Goal: Task Accomplishment & Management: Manage account settings

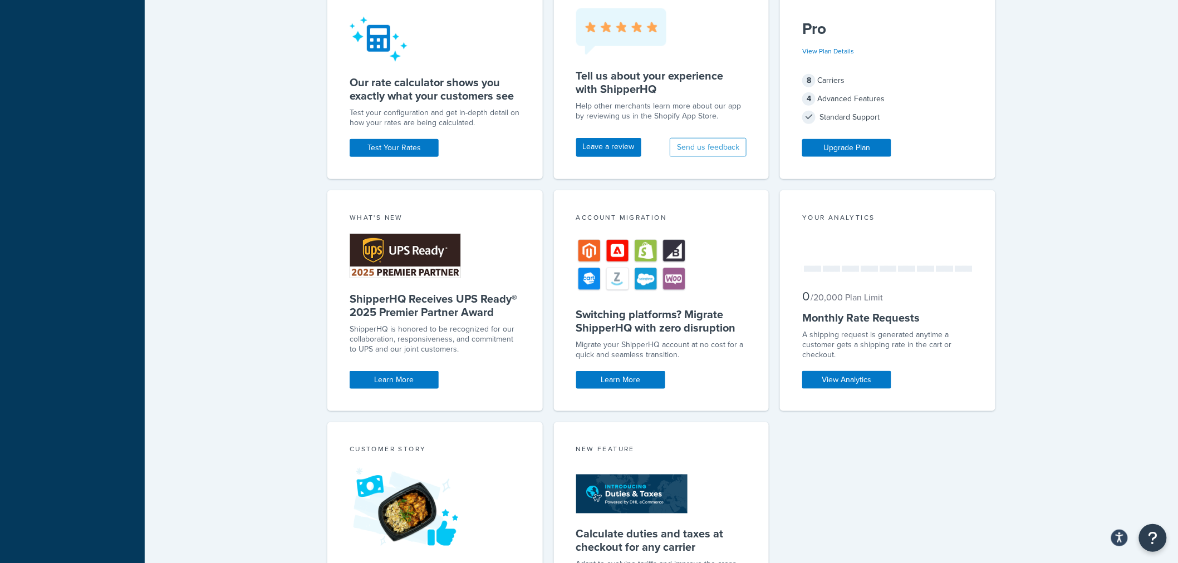
scroll to position [557, 0]
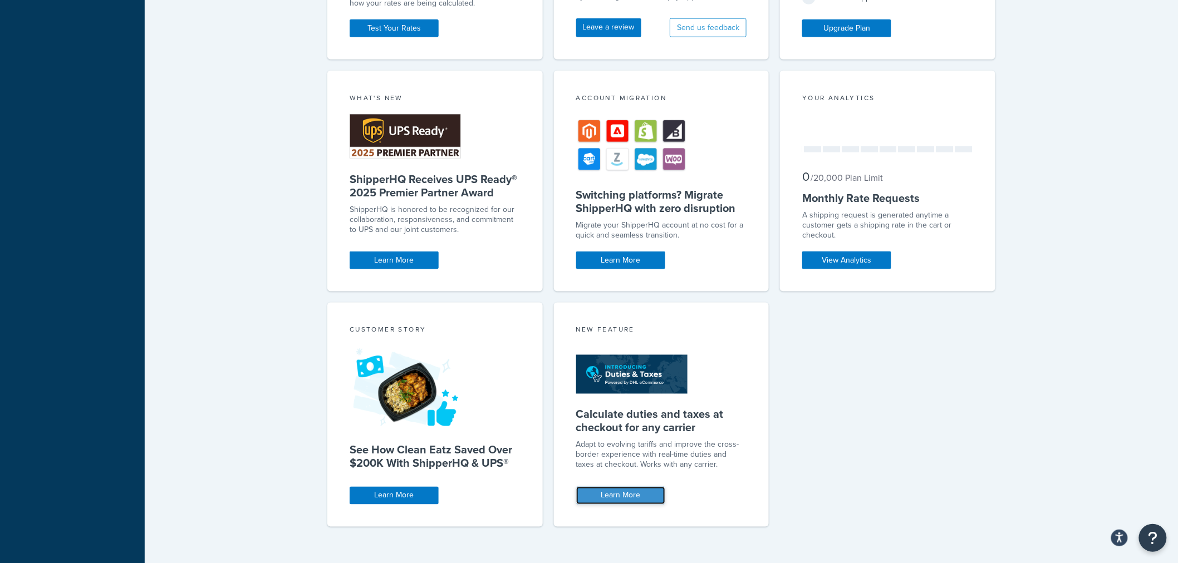
click at [636, 490] on link "Learn More" at bounding box center [620, 496] width 89 height 18
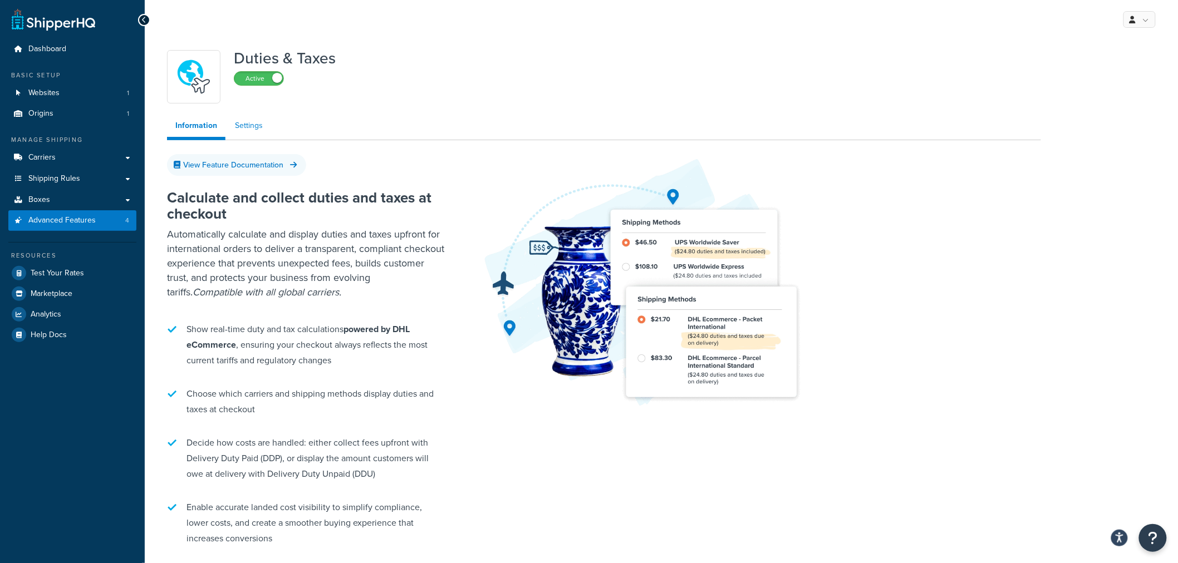
click at [249, 123] on link "Settings" at bounding box center [249, 126] width 45 height 22
select select "VN"
select select "false"
select select "BUSINESS"
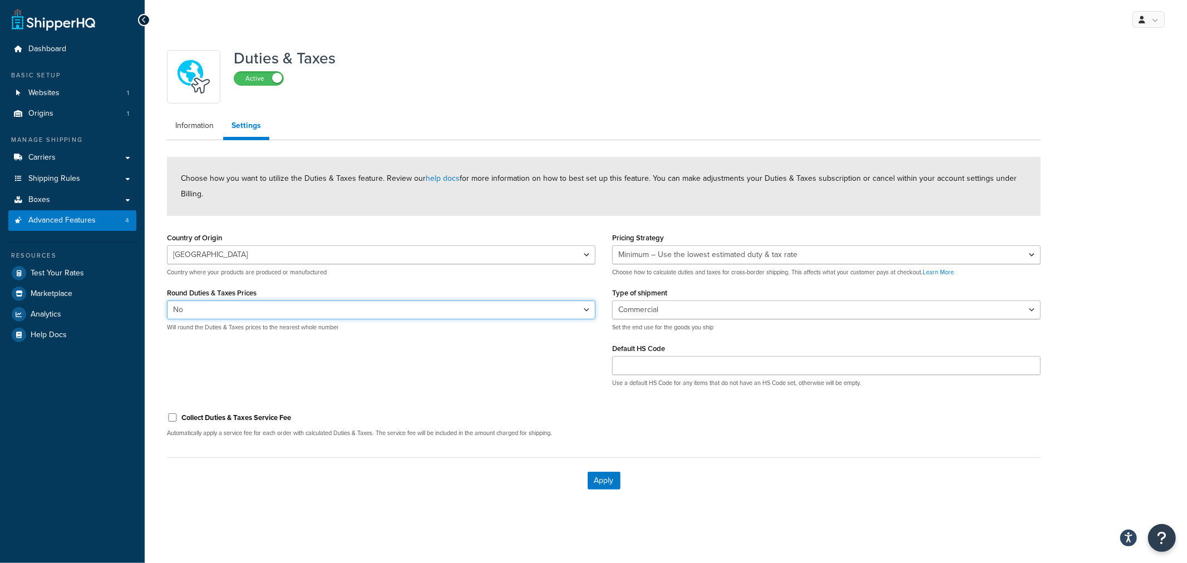
click at [536, 312] on select "Yes No" at bounding box center [381, 310] width 429 height 19
select select "true"
click at [167, 301] on select "Yes No" at bounding box center [381, 310] width 429 height 19
click at [465, 370] on div "Country of Origin Algeria Angola Argentina Austria Australia Azerbaijan Bahamas…" at bounding box center [604, 313] width 891 height 166
click at [447, 181] on link "help docs" at bounding box center [443, 179] width 34 height 12
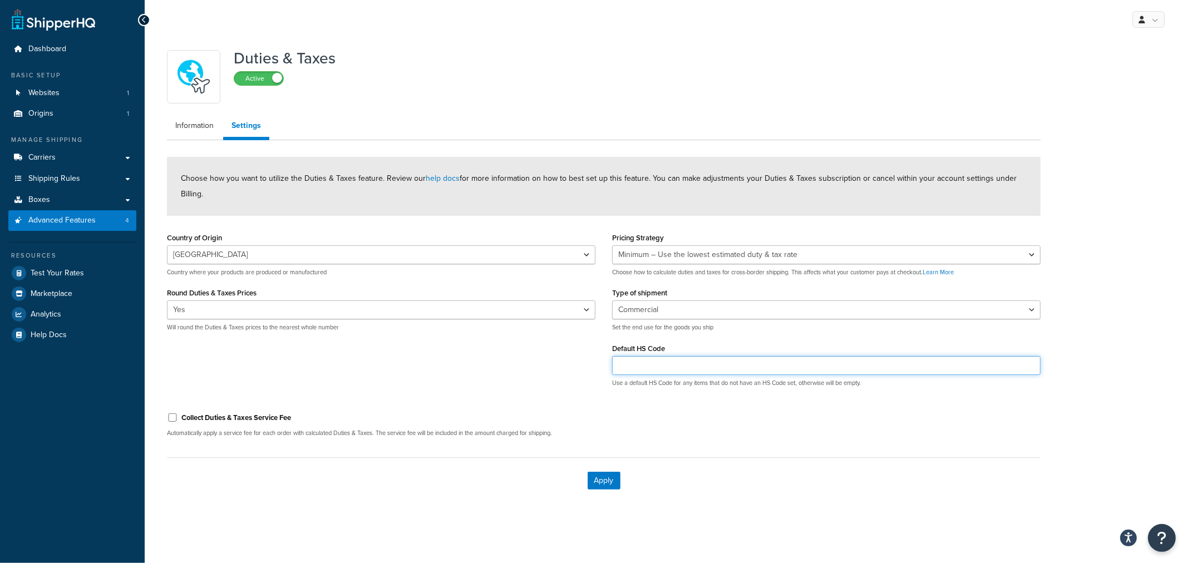
click at [650, 363] on input "Default HS Code" at bounding box center [826, 365] width 429 height 19
paste input "PC040100"
type input "PC040100"
click at [533, 360] on div "Country of Origin Algeria Angola Argentina Austria Australia Azerbaijan Bahamas…" at bounding box center [604, 313] width 891 height 166
click at [614, 484] on button "Apply" at bounding box center [604, 481] width 33 height 18
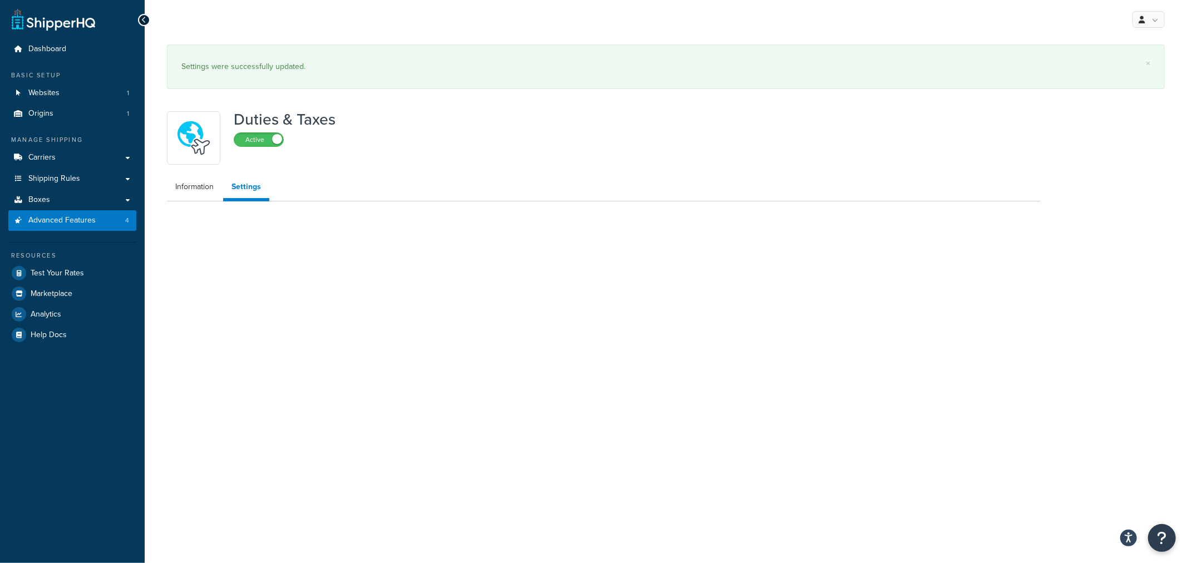
select select "VN"
select select "BUSINESS"
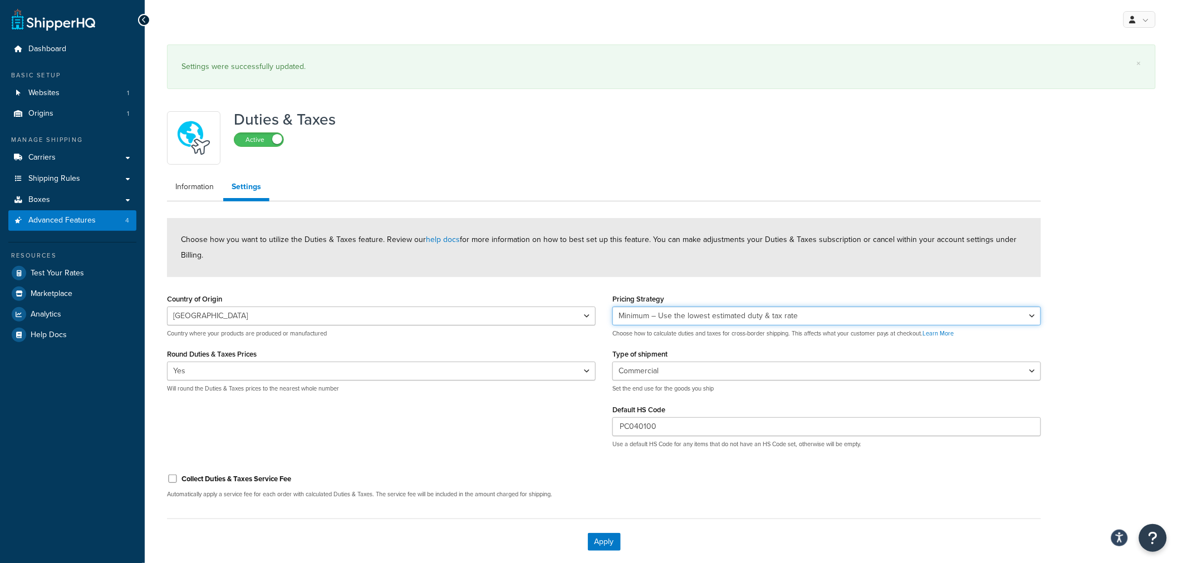
click at [844, 314] on select "Minimum – Use the lowest estimated duty & tax rate Average – Use the average ac…" at bounding box center [826, 316] width 429 height 19
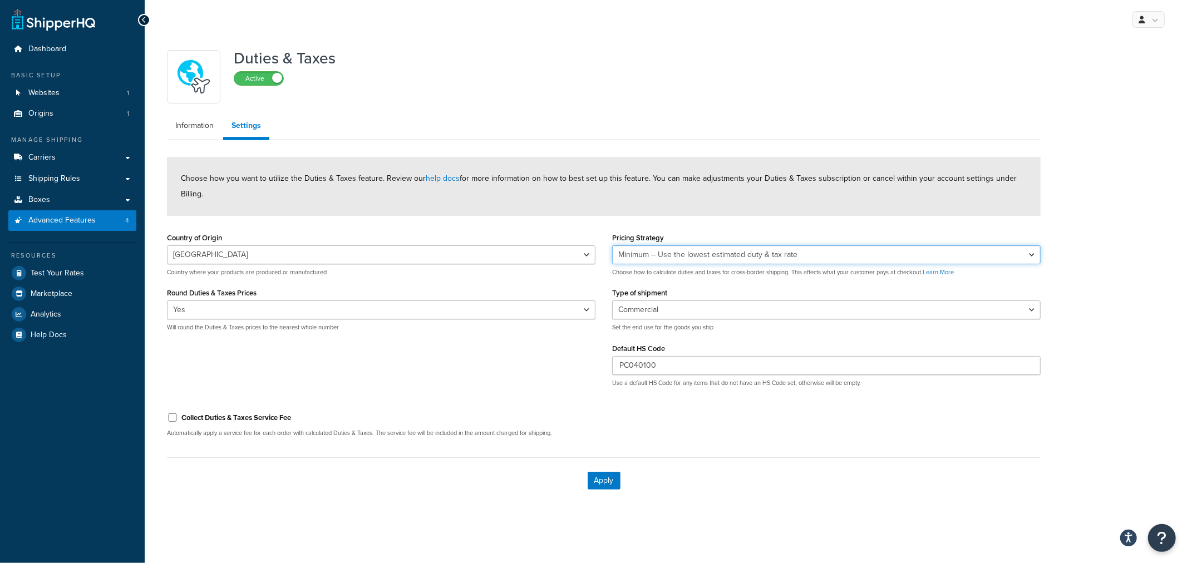
select select "AVERAGE"
click at [612, 245] on select "Minimum – Use the lowest estimated duty & tax rate Average – Use the average ac…" at bounding box center [826, 254] width 429 height 19
click at [596, 479] on button "Apply" at bounding box center [604, 481] width 33 height 18
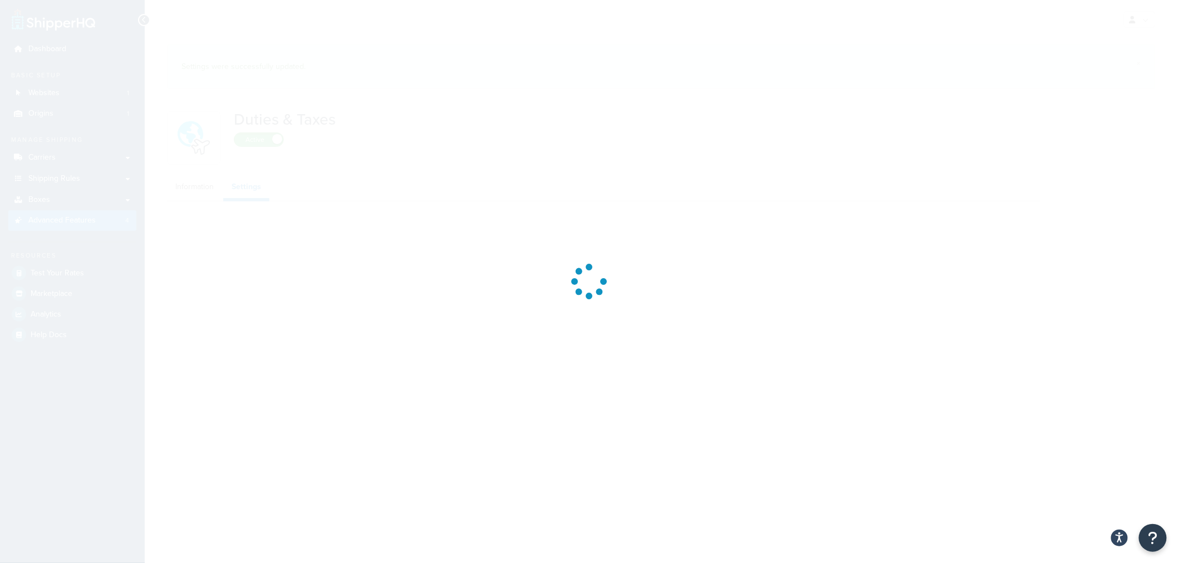
select select "VN"
select select "AVERAGE"
select select "BUSINESS"
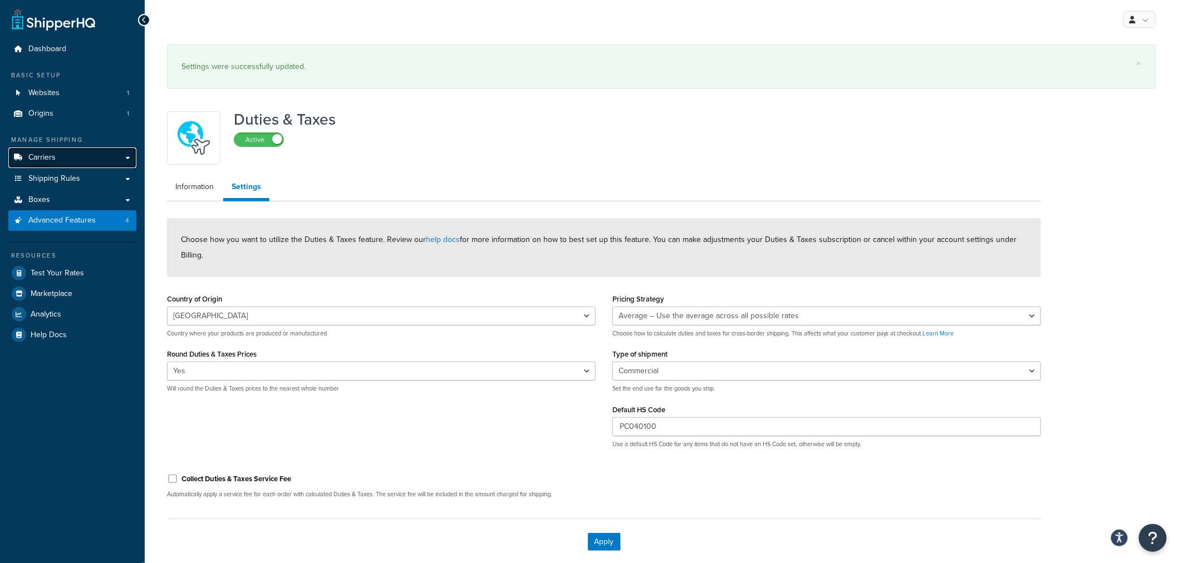
click at [50, 150] on link "Carriers" at bounding box center [72, 157] width 128 height 21
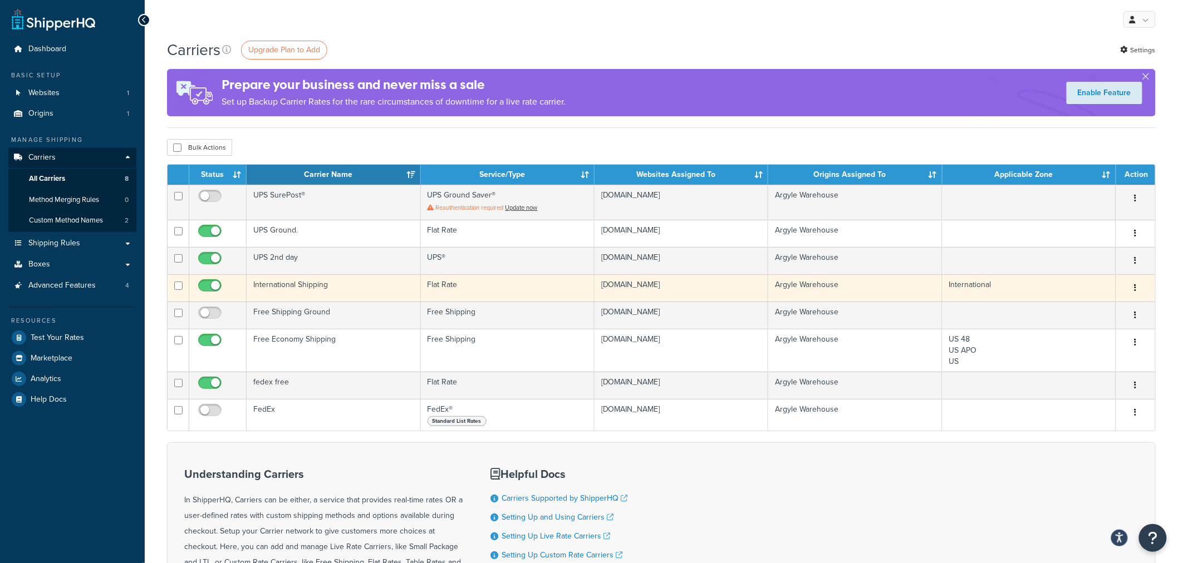
click at [1137, 285] on button "button" at bounding box center [1136, 288] width 16 height 18
click at [1081, 310] on link "Edit" at bounding box center [1091, 310] width 88 height 23
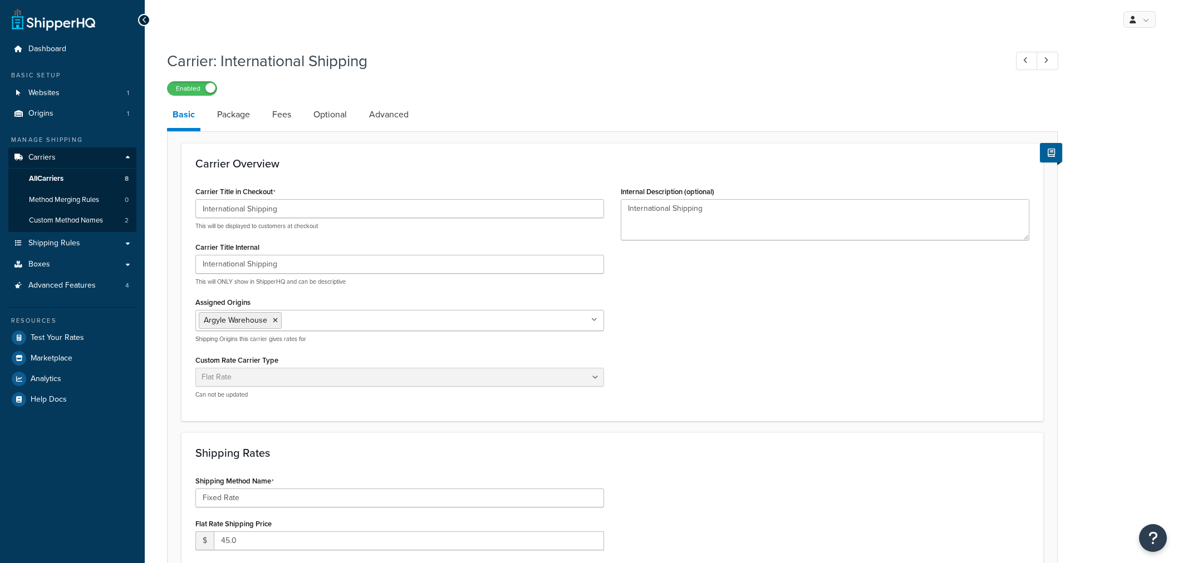
select select "flat"
click at [385, 110] on link "Advanced" at bounding box center [388, 114] width 51 height 27
select select "false"
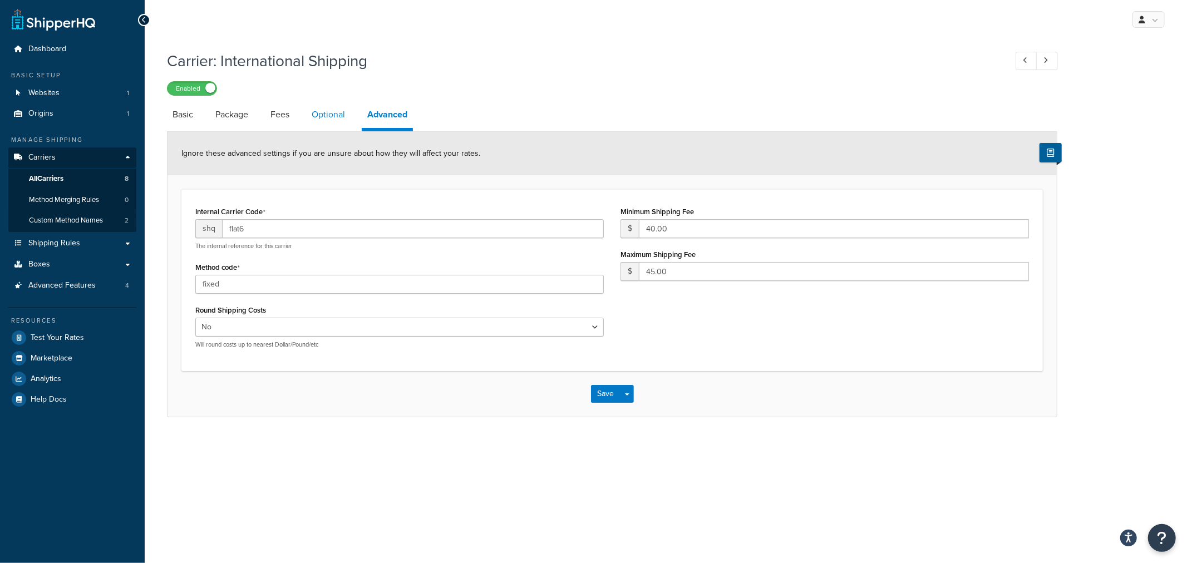
click at [321, 117] on link "Optional" at bounding box center [328, 114] width 45 height 27
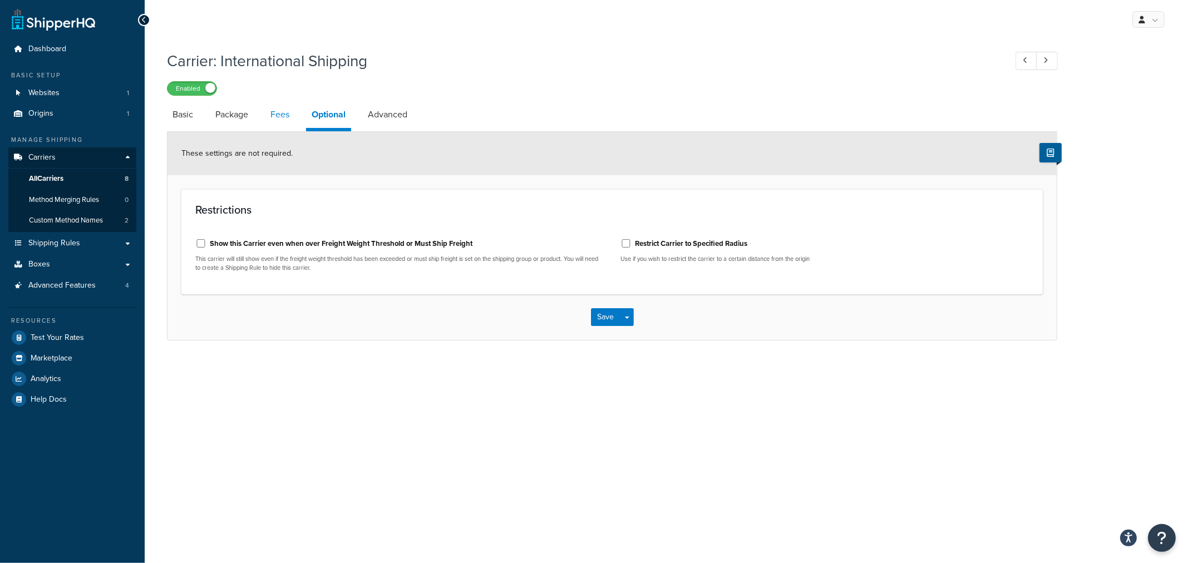
click at [287, 115] on link "Fees" at bounding box center [280, 114] width 30 height 27
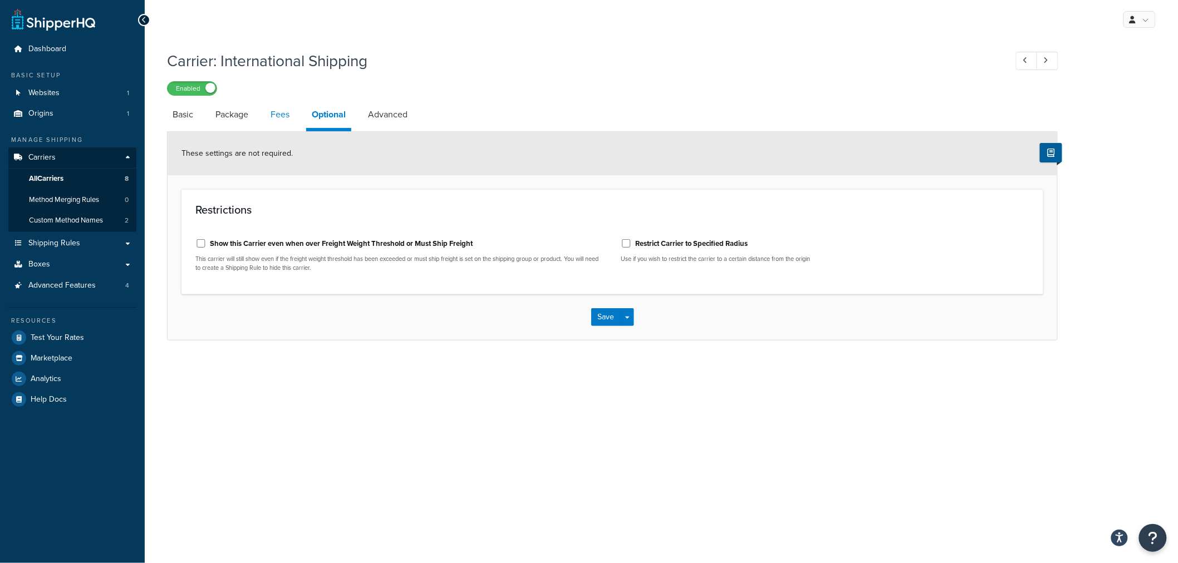
select select "AFTER"
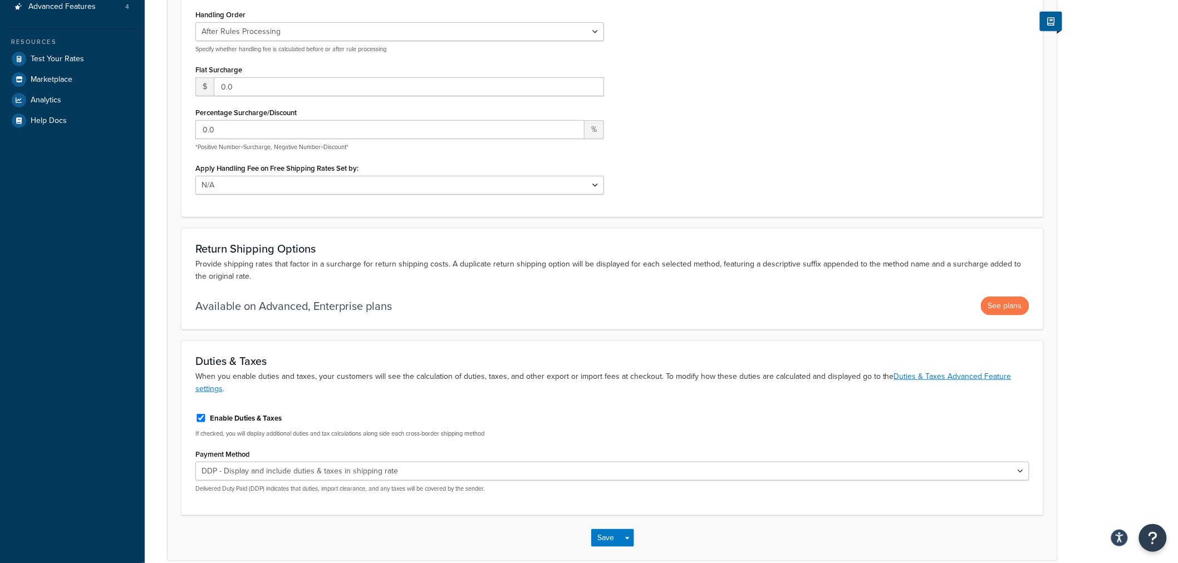
scroll to position [309, 0]
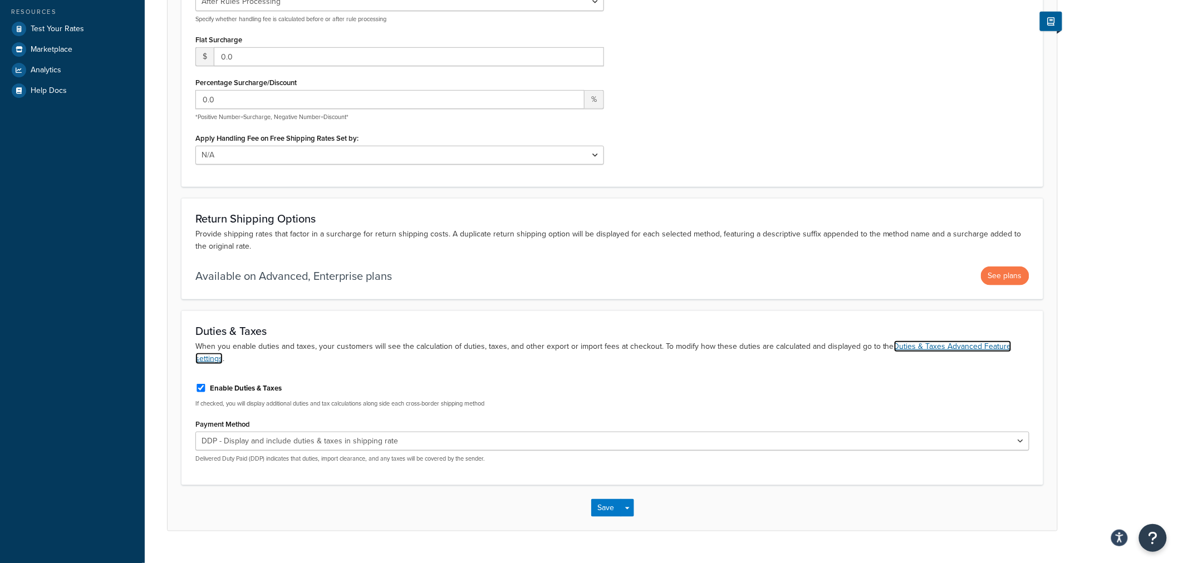
click at [206, 357] on link "Duties & Taxes Advanced Feature settings" at bounding box center [603, 353] width 816 height 24
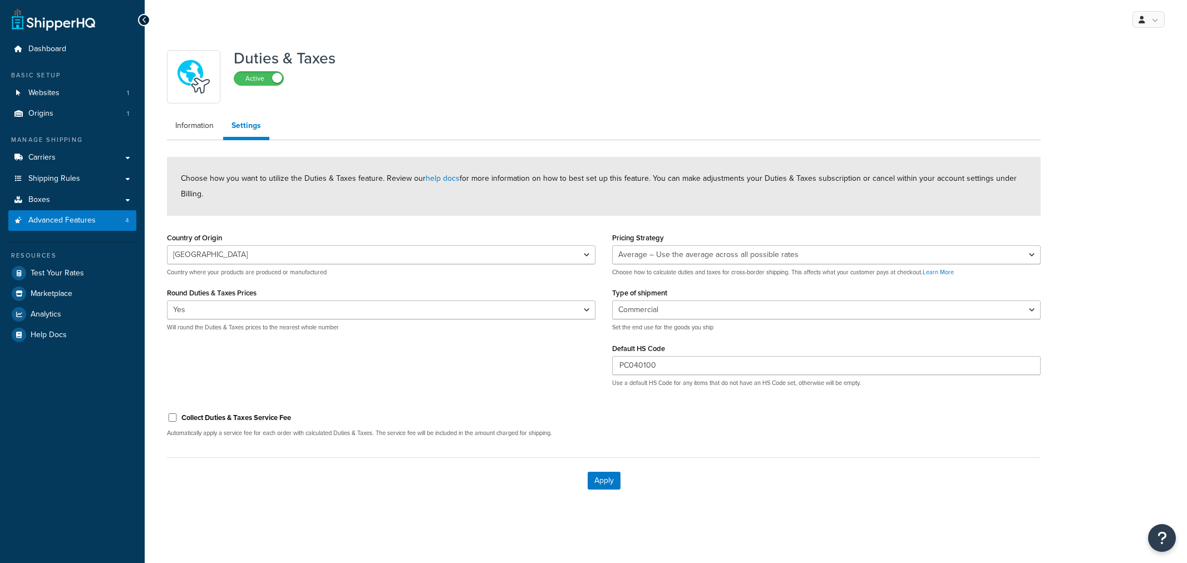
select select "VN"
select select "AVERAGE"
select select "BUSINESS"
click at [58, 159] on link "Carriers" at bounding box center [72, 157] width 128 height 21
